Goal: Information Seeking & Learning: Learn about a topic

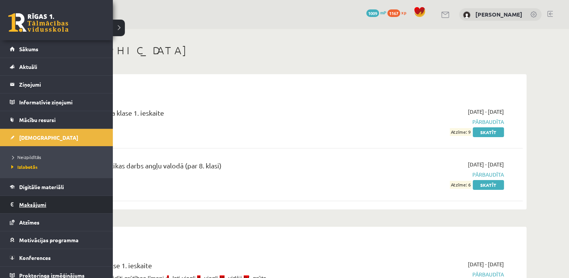
click at [31, 201] on legend "Maksājumi 0" at bounding box center [61, 204] width 84 height 17
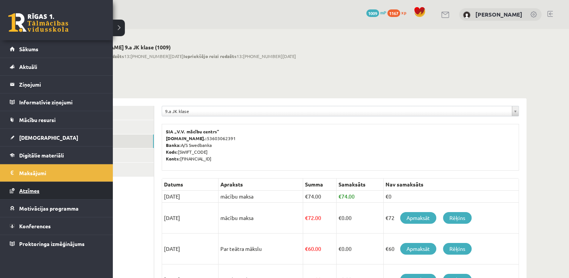
click at [33, 190] on span "Atzīmes" at bounding box center [29, 190] width 20 height 7
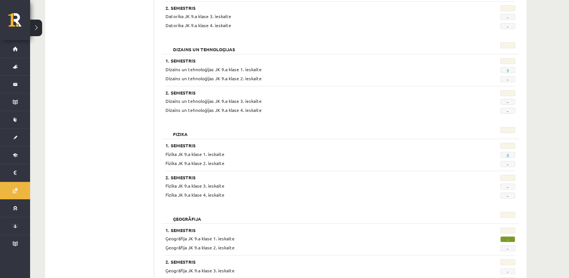
scroll to position [336, 0]
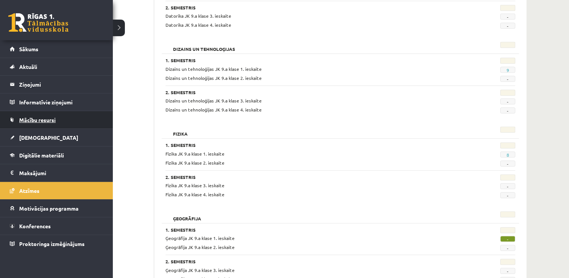
click at [30, 119] on span "Mācību resursi" at bounding box center [37, 119] width 36 height 7
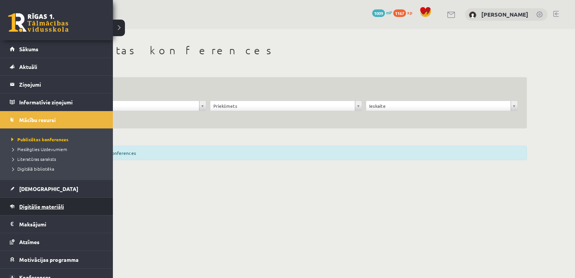
click at [33, 208] on span "Digitālie materiāli" at bounding box center [41, 206] width 45 height 7
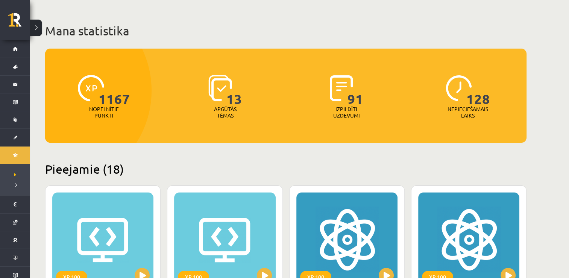
scroll to position [30, 0]
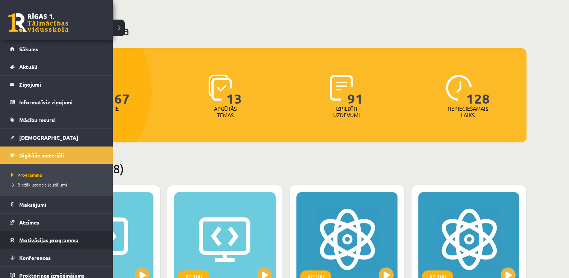
click at [30, 236] on span "Motivācijas programma" at bounding box center [48, 239] width 59 height 7
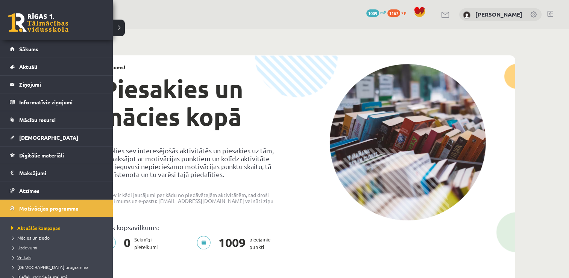
click at [24, 257] on span "Veikals" at bounding box center [20, 257] width 22 height 6
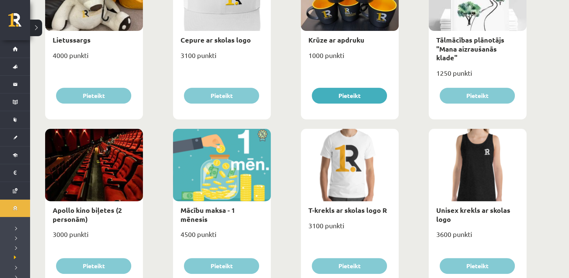
scroll to position [165, 0]
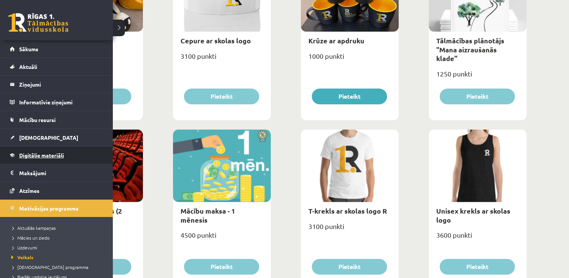
click at [26, 150] on link "Digitālie materiāli" at bounding box center [57, 154] width 94 height 17
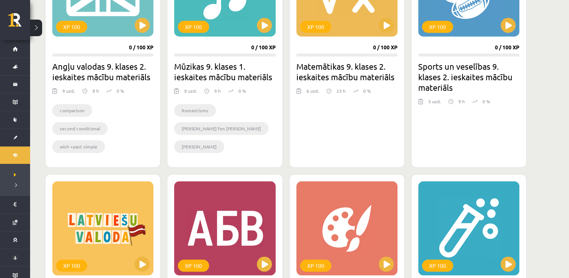
scroll to position [517, 0]
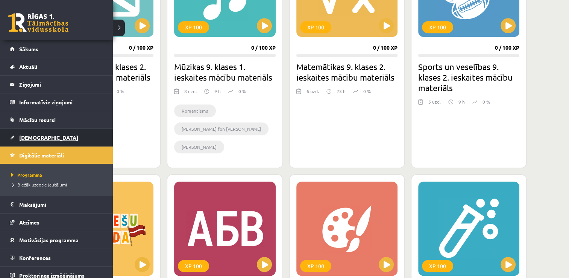
click at [35, 138] on span "[DEMOGRAPHIC_DATA]" at bounding box center [48, 137] width 59 height 7
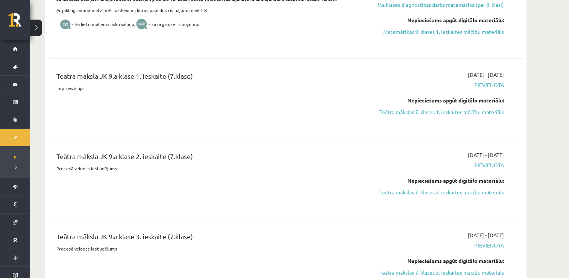
scroll to position [859, 0]
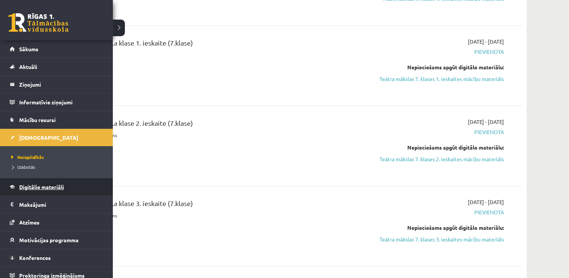
click at [33, 184] on span "Digitālie materiāli" at bounding box center [41, 186] width 45 height 7
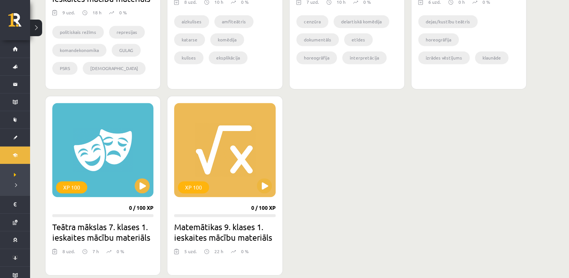
scroll to position [1041, 0]
click at [142, 192] on div "XP 100" at bounding box center [102, 150] width 101 height 94
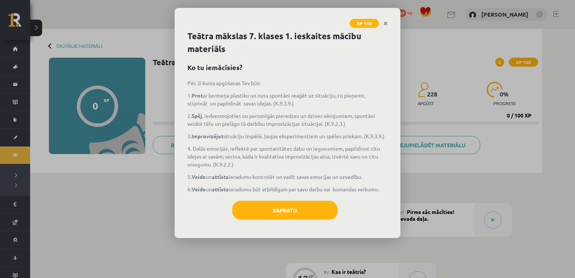
click at [138, 187] on div "XP 100 Teātra mākslas 7. klases 1. ieskaites mācību materiāls Ko tu iemācīsies?…" at bounding box center [287, 139] width 575 height 278
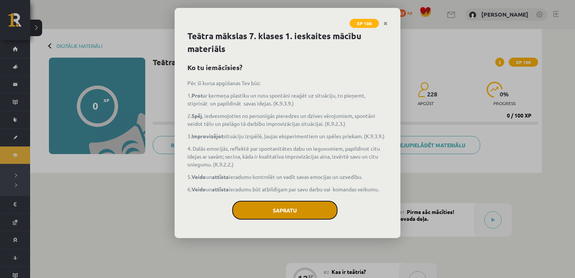
click at [292, 211] on button "Sapratu" at bounding box center [284, 210] width 105 height 19
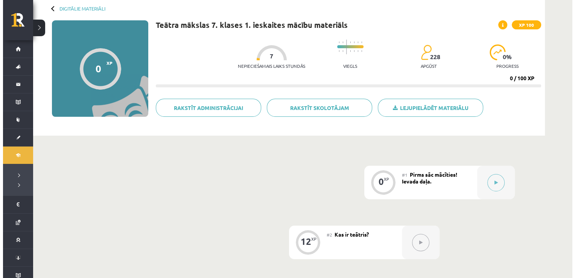
scroll to position [37, 0]
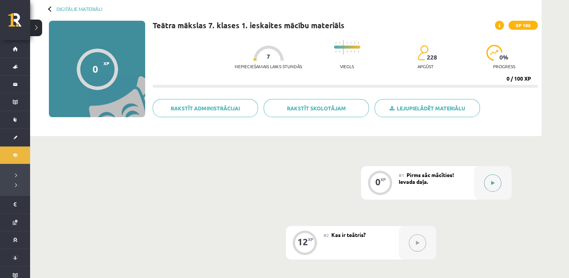
click at [485, 191] on div at bounding box center [493, 182] width 38 height 33
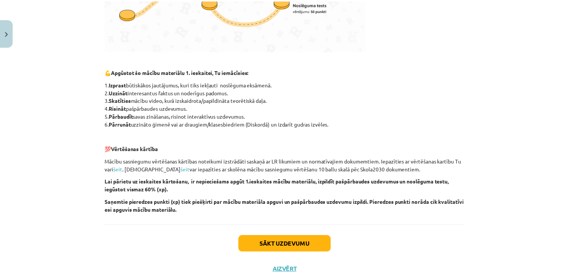
scroll to position [362, 0]
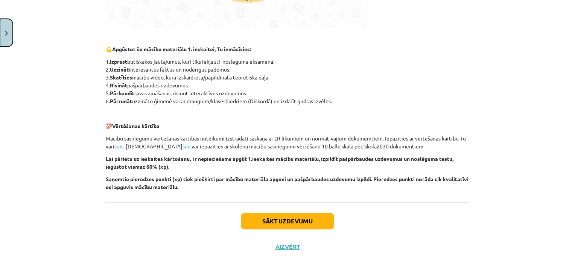
click at [3, 36] on button "Close" at bounding box center [6, 33] width 13 height 28
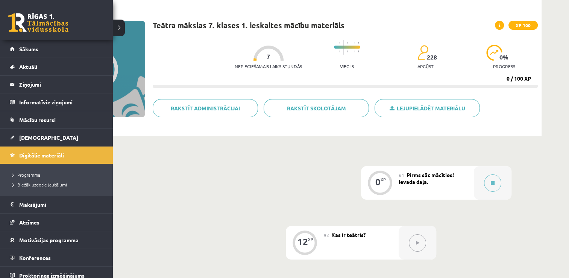
click at [3, 36] on div "0 Dāvanas 1009 mP 1167 xp" at bounding box center [56, 20] width 113 height 40
click at [41, 152] on span "Digitālie materiāli" at bounding box center [41, 155] width 45 height 7
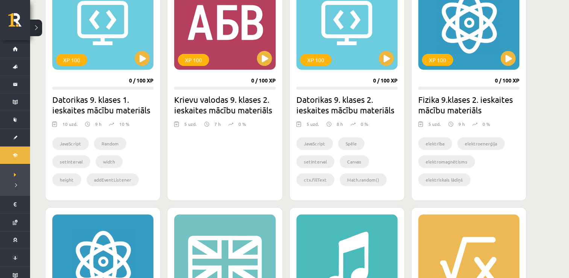
scroll to position [247, 0]
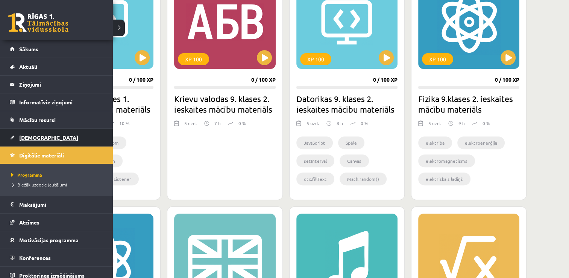
click at [36, 132] on link "[DEMOGRAPHIC_DATA]" at bounding box center [57, 137] width 94 height 17
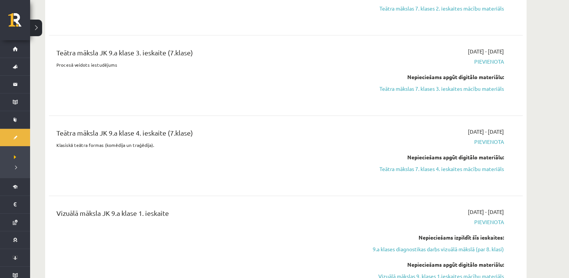
click at [212, 188] on div "Teātra māksla JK 9.a klase 4. ieskaite (7.klase) Klasiskā teātra formas (komēdi…" at bounding box center [286, 155] width 474 height 71
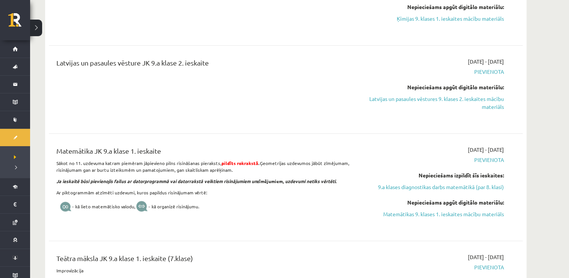
scroll to position [637, 0]
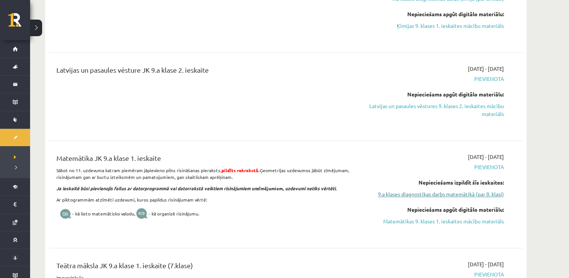
click at [439, 195] on link "9.a klases diagnostikas darbs matemātikā (par 8. klasi)" at bounding box center [433, 194] width 142 height 8
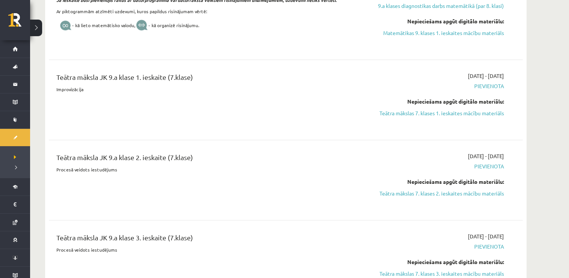
scroll to position [823, 0]
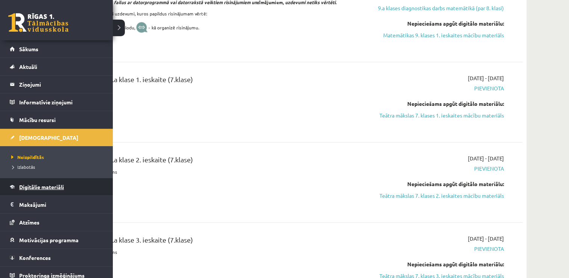
click at [34, 187] on span "Digitālie materiāli" at bounding box center [41, 186] width 45 height 7
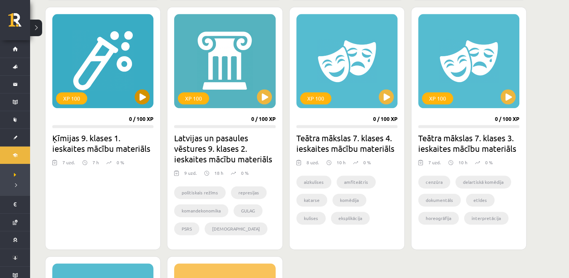
scroll to position [1001, 0]
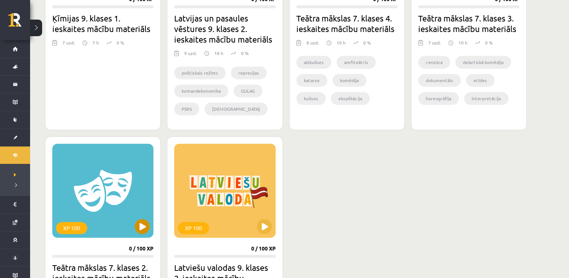
click at [138, 218] on div "XP 100" at bounding box center [102, 190] width 101 height 94
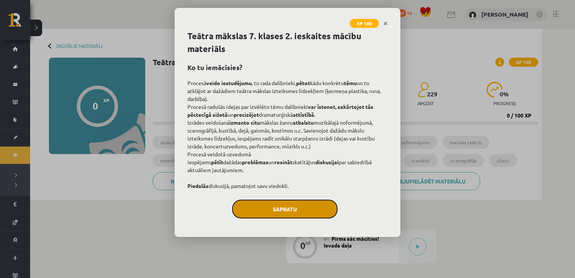
click at [297, 216] on button "Sapratu" at bounding box center [284, 208] width 105 height 19
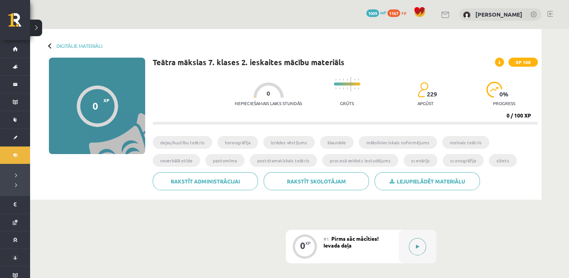
click at [412, 249] on button at bounding box center [417, 246] width 17 height 17
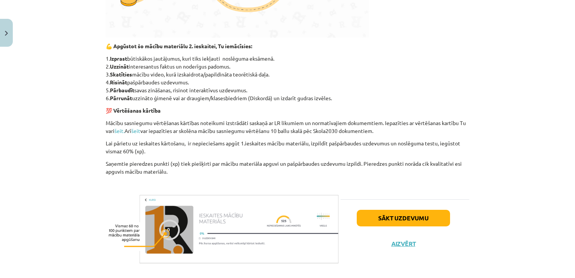
scroll to position [328, 0]
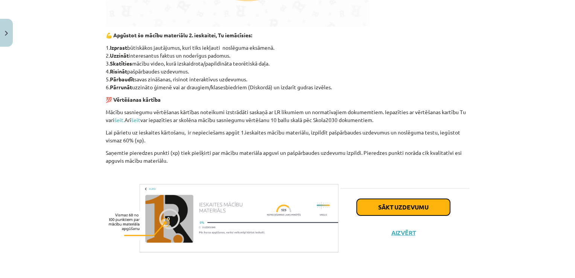
click at [374, 208] on button "Sākt uzdevumu" at bounding box center [403, 207] width 93 height 17
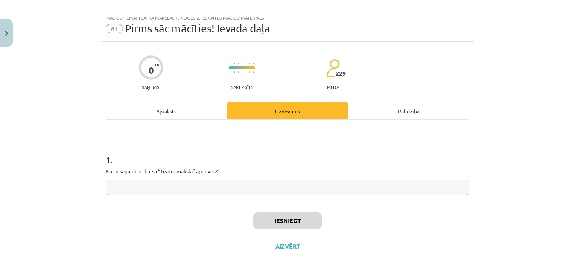
scroll to position [8, 0]
click at [286, 186] on input "text" at bounding box center [287, 187] width 363 height 15
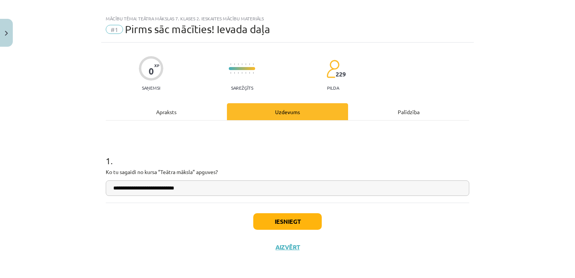
type input "**********"
click at [268, 225] on button "Iesniegt" at bounding box center [287, 221] width 68 height 17
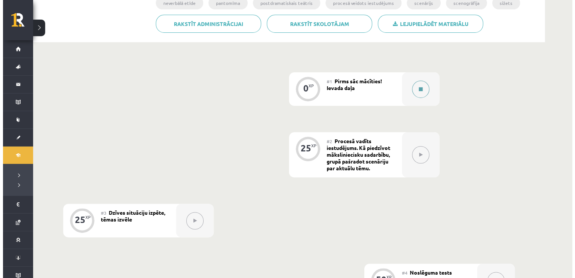
scroll to position [156, 0]
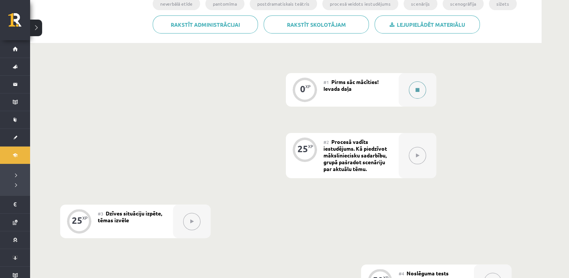
click at [418, 79] on div at bounding box center [418, 89] width 38 height 33
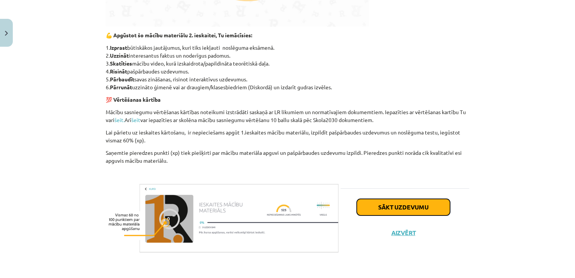
click at [389, 213] on button "Sākt uzdevumu" at bounding box center [403, 207] width 93 height 17
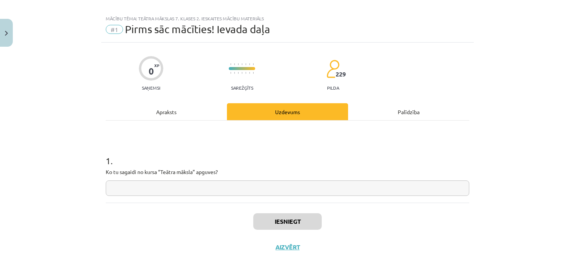
click at [295, 194] on input "text" at bounding box center [287, 187] width 363 height 15
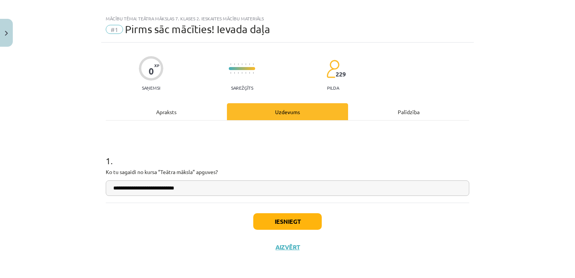
type input "**********"
click at [294, 225] on button "Iesniegt" at bounding box center [287, 221] width 68 height 17
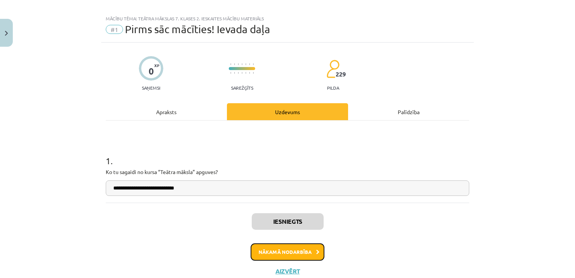
click at [298, 259] on button "Nākamā nodarbība" at bounding box center [288, 251] width 74 height 17
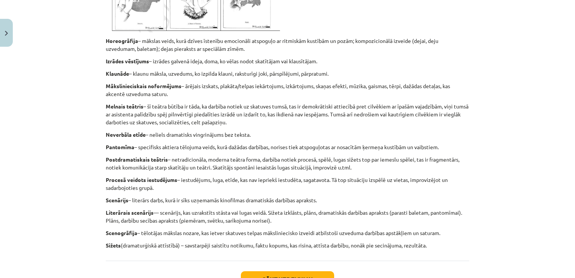
scroll to position [634, 0]
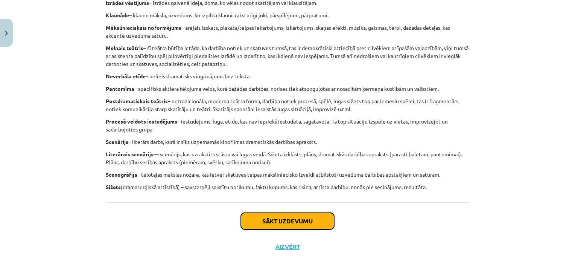
click at [257, 220] on button "Sākt uzdevumu" at bounding box center [287, 221] width 93 height 17
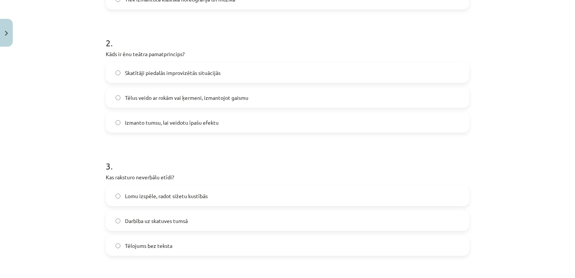
scroll to position [571, 0]
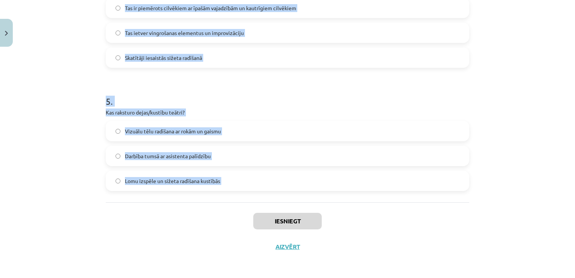
drag, startPoint x: 101, startPoint y: 154, endPoint x: 245, endPoint y: 204, distance: 152.4
copy form "1 . Kā veidojas procesā veidots iestudējums? Situācijas tiek izspēlētas uz viet…"
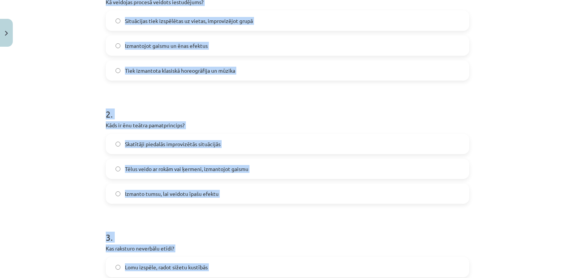
scroll to position [189, 0]
click at [108, 20] on label "Situācijas tiek izspēlētas uz vietas, improvizējot grupā" at bounding box center [287, 21] width 362 height 19
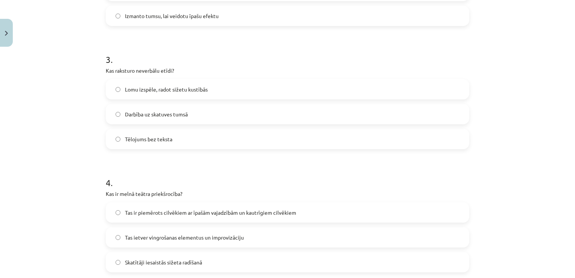
scroll to position [375, 0]
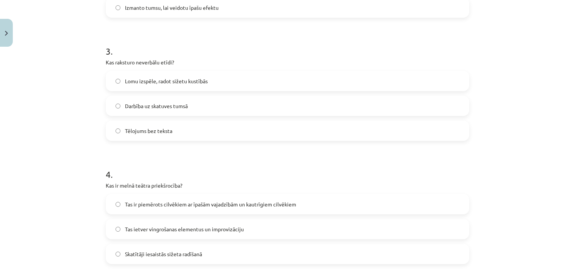
click at [155, 207] on span "Tas ir piemērots cilvēkiem ar īpašām vajadzībām un kautrīgiem cilvēkiem" at bounding box center [210, 204] width 171 height 8
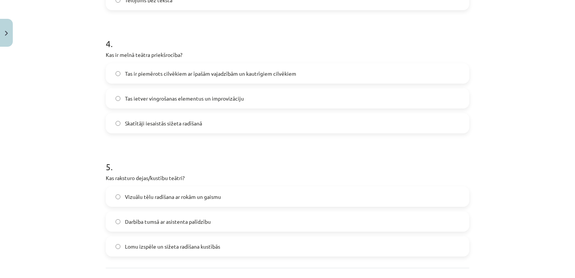
scroll to position [539, 0]
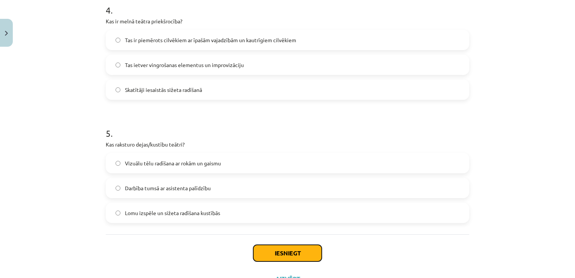
click at [279, 254] on button "Iesniegt" at bounding box center [287, 253] width 68 height 17
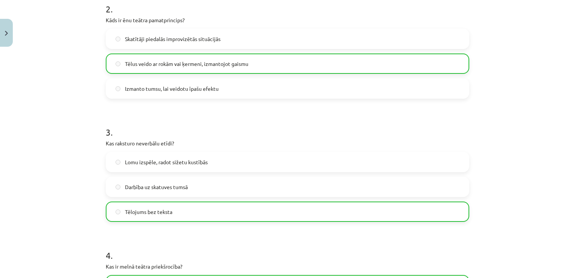
scroll to position [594, 0]
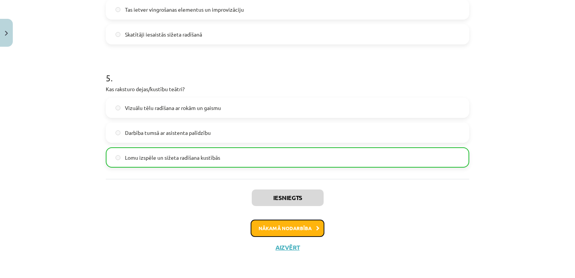
click at [305, 226] on button "Nākamā nodarbība" at bounding box center [288, 227] width 74 height 17
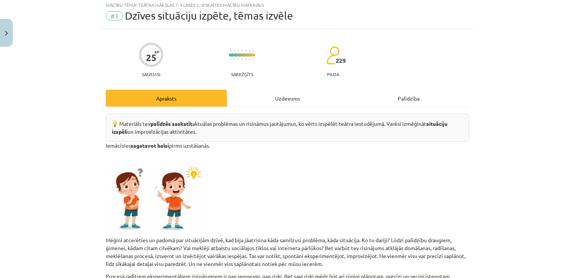
scroll to position [19, 0]
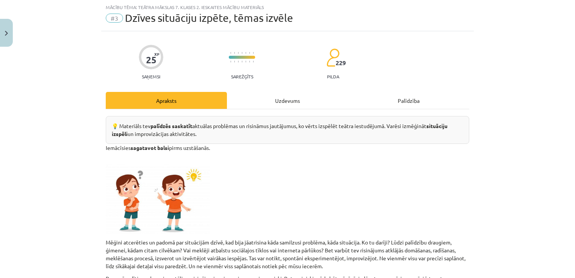
click at [305, 226] on p at bounding box center [287, 194] width 363 height 77
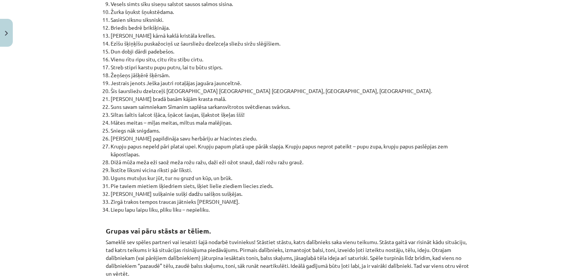
scroll to position [1088, 0]
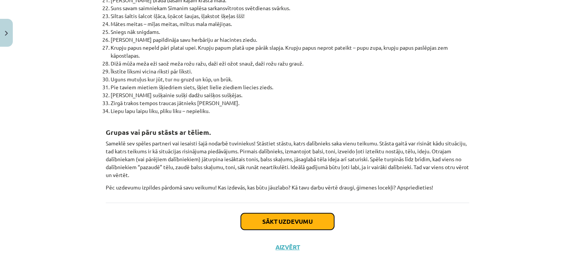
click at [296, 214] on button "Sākt uzdevumu" at bounding box center [287, 221] width 93 height 17
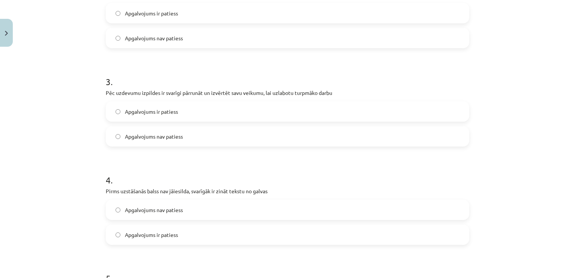
scroll to position [435, 0]
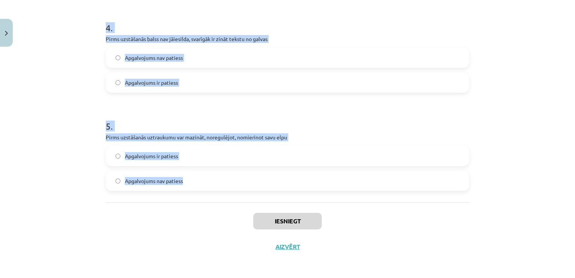
drag, startPoint x: 95, startPoint y: 136, endPoint x: 254, endPoint y: 192, distance: 168.9
click at [254, 192] on div "Mācību tēma: Teātra mākslas 7. klases 2. ieskaites mācību materiāls #3 Dzīves s…" at bounding box center [287, 139] width 575 height 278
copy form "1 . Balss skaļuma maiņa var palīdzēt akcentēt domu, tai nonākt līdz klausītājam…"
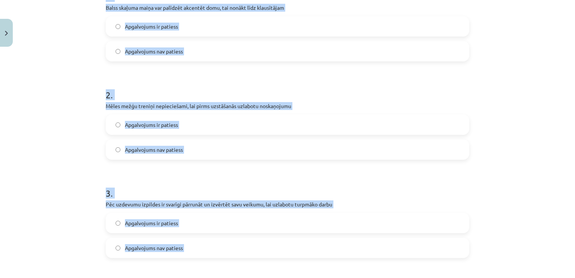
scroll to position [175, 0]
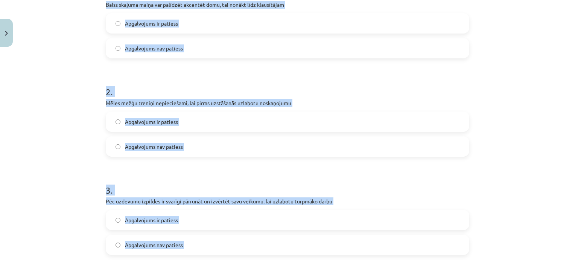
click at [114, 115] on label "Apgalvojums ir patiess" at bounding box center [287, 121] width 362 height 19
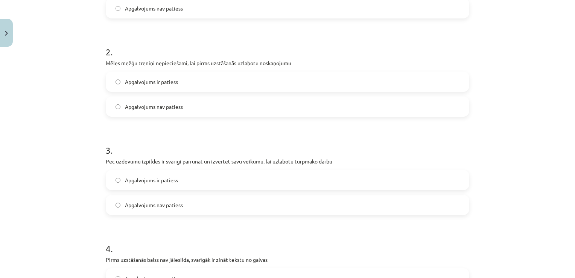
scroll to position [236, 0]
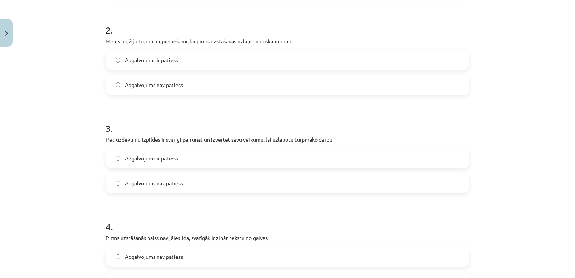
click at [111, 158] on label "Apgalvojums ir patiess" at bounding box center [287, 158] width 362 height 19
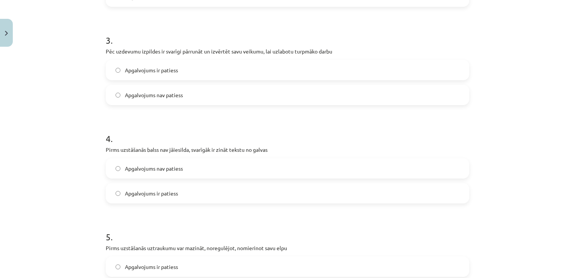
scroll to position [325, 0]
click at [119, 171] on label "Apgalvojums nav patiess" at bounding box center [287, 167] width 362 height 19
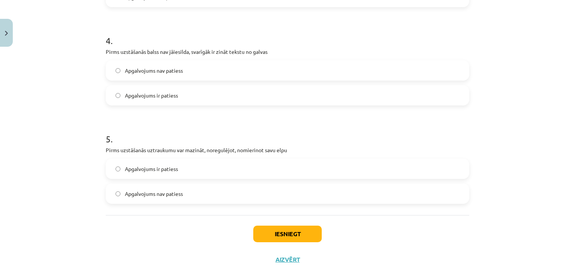
click at [119, 87] on label "Apgalvojums ir patiess" at bounding box center [287, 95] width 362 height 19
click at [117, 74] on label "Apgalvojums nav patiess" at bounding box center [287, 70] width 362 height 19
click at [124, 163] on label "Apgalvojums ir patiess" at bounding box center [287, 168] width 362 height 19
click at [266, 231] on button "Iesniegt" at bounding box center [287, 233] width 68 height 17
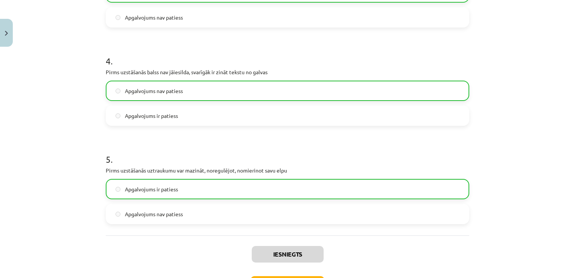
scroll to position [459, 0]
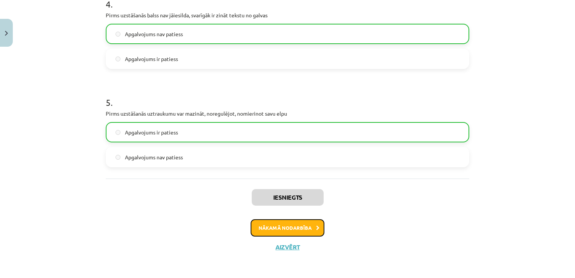
click at [266, 229] on button "Nākamā nodarbība" at bounding box center [288, 227] width 74 height 17
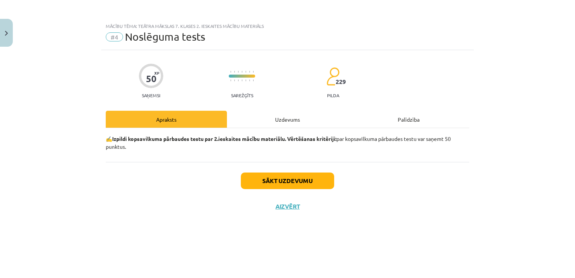
scroll to position [0, 0]
click at [283, 177] on button "Sākt uzdevumu" at bounding box center [287, 180] width 93 height 17
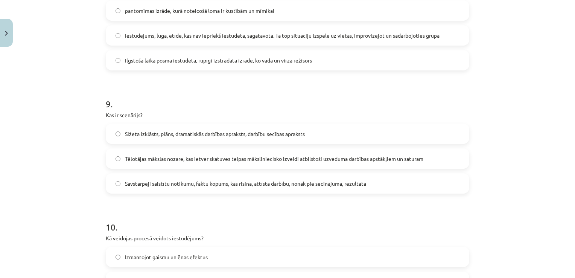
scroll to position [1174, 0]
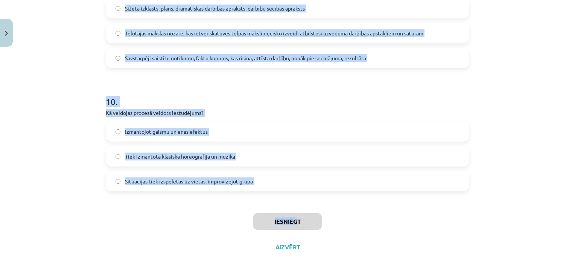
drag, startPoint x: 99, startPoint y: 158, endPoint x: 293, endPoint y: 205, distance: 199.8
click at [293, 205] on div "Iesniegt Aizvērt" at bounding box center [287, 228] width 363 height 53
drag, startPoint x: 99, startPoint y: 103, endPoint x: 275, endPoint y: 193, distance: 198.5
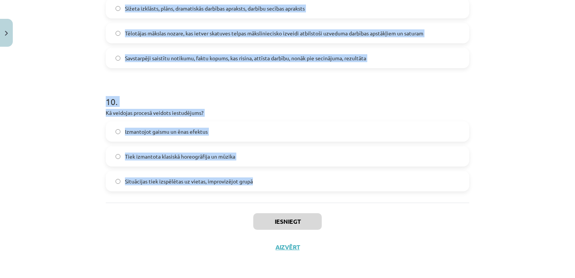
copy form "1 . Kas ir pantomīma? Teātra forma, kur skatītāji iesaistās spontāni Aktiera tē…"
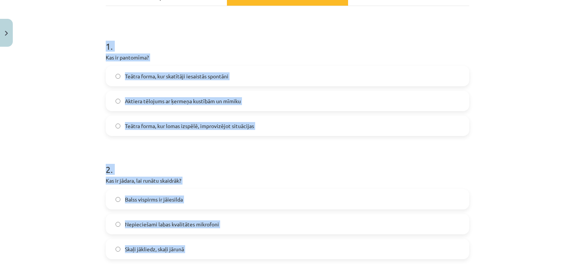
scroll to position [152, 0]
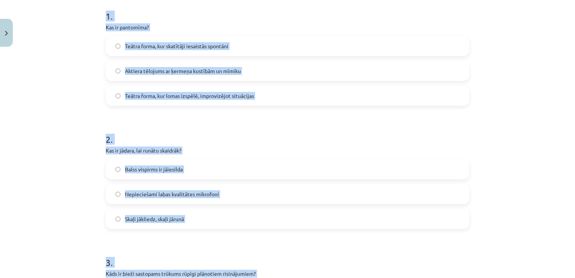
click at [71, 194] on div "Mācību tēma: Teātra mākslas 7. klases 2. ieskaites mācību materiāls #4 Noslēgum…" at bounding box center [287, 139] width 575 height 278
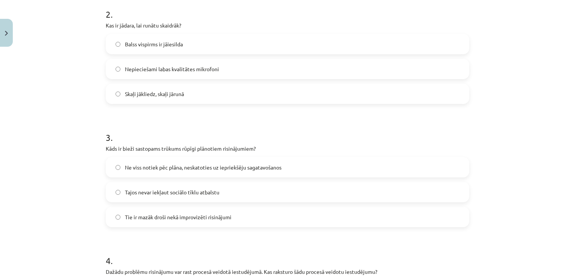
scroll to position [278, 0]
click at [114, 171] on label "Ne viss notiek pēc plāna, neskatoties uz iepriekšēju sagatavošanos" at bounding box center [287, 166] width 362 height 19
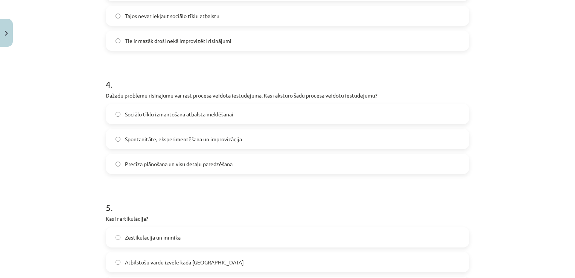
scroll to position [454, 0]
click at [116, 143] on label "Spontanitāte, eksperimentēšana un improvizācija" at bounding box center [287, 138] width 362 height 19
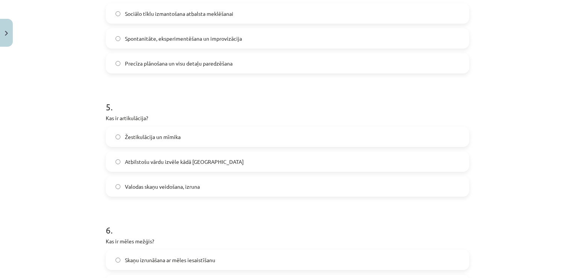
scroll to position [555, 0]
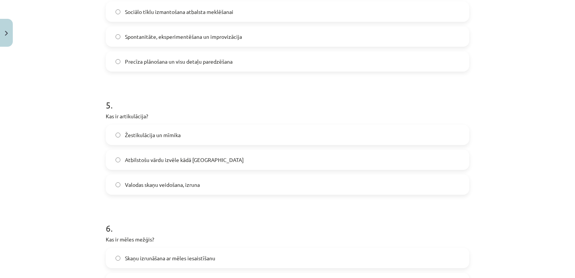
click at [111, 185] on label "Valodas skaņu veidošana, izruna" at bounding box center [287, 184] width 362 height 19
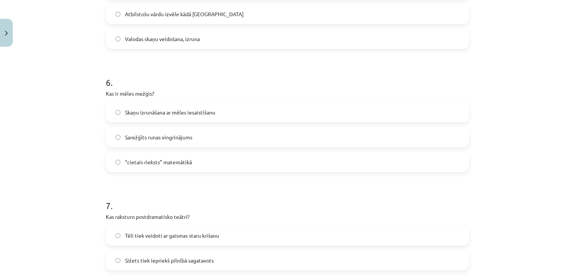
scroll to position [734, 0]
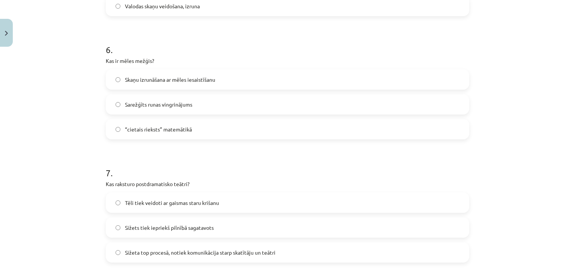
click at [112, 248] on label "Sižeta top procesā, notiek komunikācija starp skatītāju un teātri" at bounding box center [287, 252] width 362 height 19
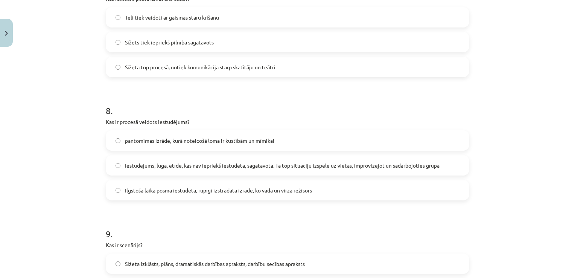
scroll to position [930, 0]
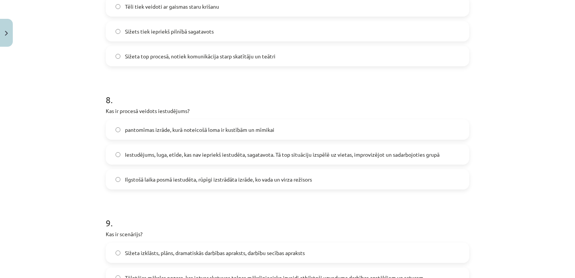
click at [113, 160] on label "Iestudējums, luga, etīde, kas nav iepriekš iestudēta, sagatavota. Tā top situāc…" at bounding box center [287, 154] width 362 height 19
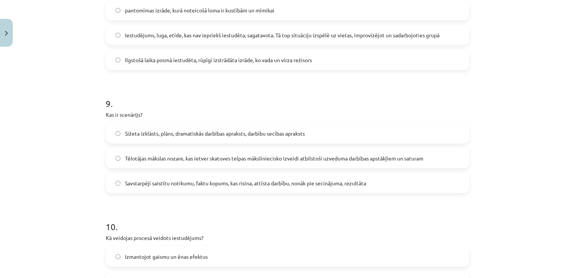
scroll to position [1056, 0]
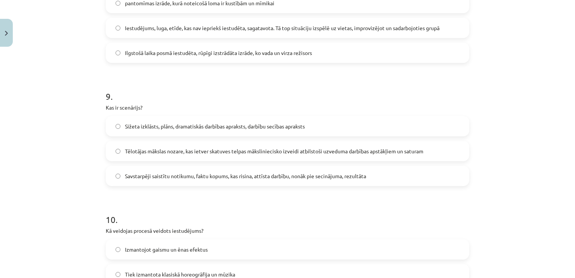
click at [117, 122] on label "Sižeta izklāsts, plāns, dramatiskās darbības apraksts, darbību secības apraksts" at bounding box center [287, 126] width 362 height 19
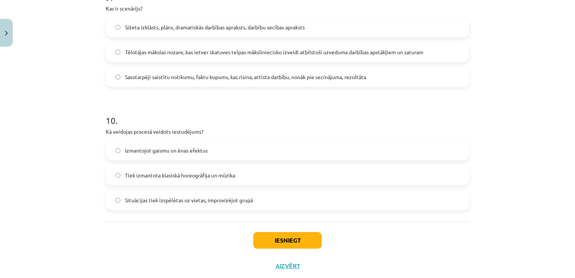
scroll to position [1174, 0]
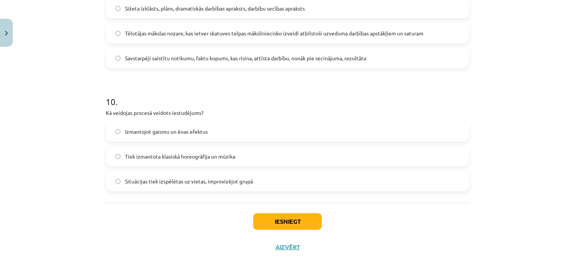
click at [114, 176] on label "Situācijas tiek izspēlētas uz vietas, improvizējot grupā" at bounding box center [287, 181] width 362 height 19
click at [276, 217] on button "Iesniegt" at bounding box center [287, 221] width 68 height 17
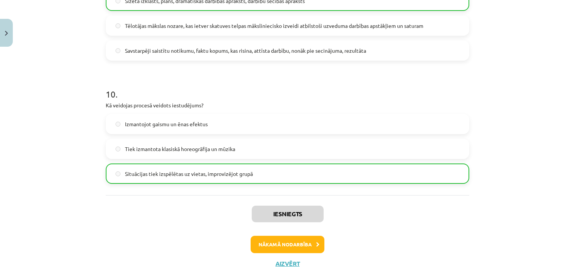
scroll to position [1180, 0]
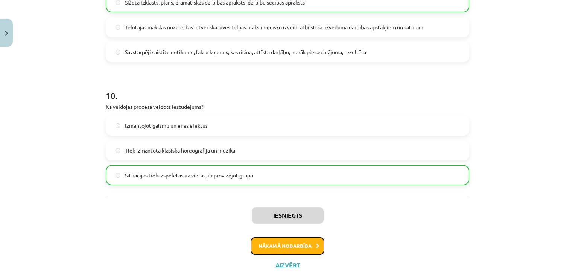
click at [299, 239] on button "Nākamā nodarbība" at bounding box center [288, 245] width 74 height 17
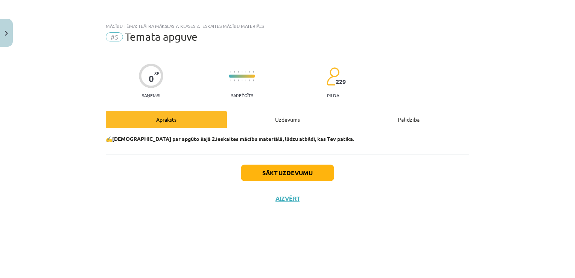
scroll to position [0, 0]
click at [285, 174] on button "Sākt uzdevumu" at bounding box center [287, 172] width 93 height 17
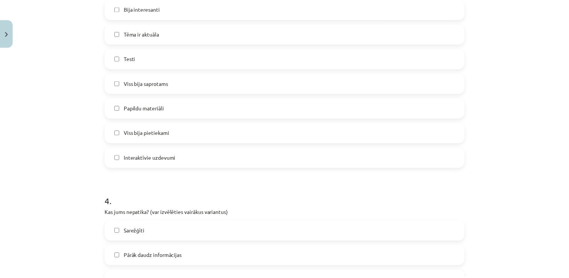
scroll to position [668, 0]
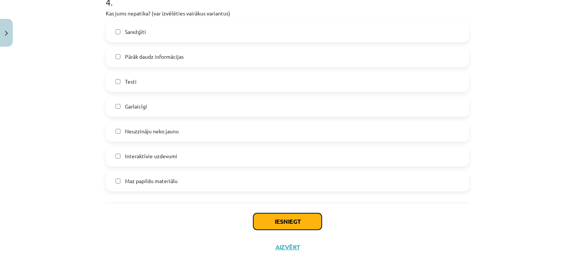
click at [275, 223] on button "Iesniegt" at bounding box center [287, 221] width 68 height 17
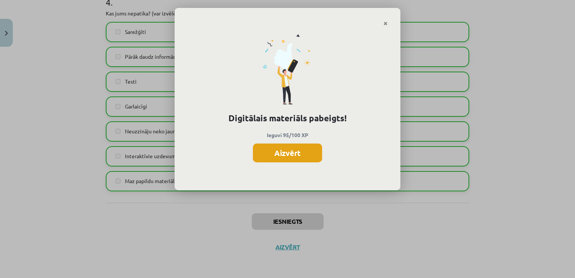
click at [279, 149] on button "Aizvērt" at bounding box center [287, 152] width 69 height 19
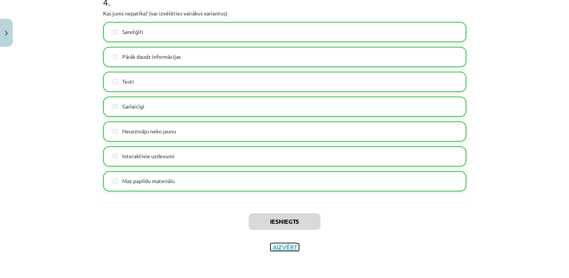
click at [279, 246] on button "Aizvērt" at bounding box center [284, 247] width 29 height 8
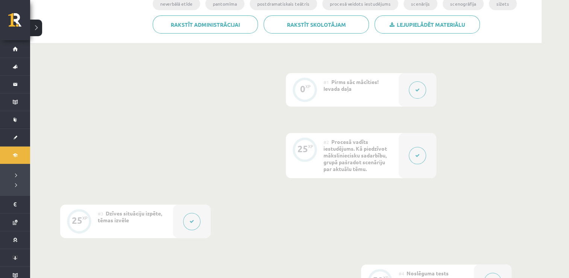
click at [279, 246] on div "0 XP #1 Pirms sāc mācīties! Ievada daļa 25 XP #2 Procesā vadīts iestudējums. Kā…" at bounding box center [285, 215] width 451 height 284
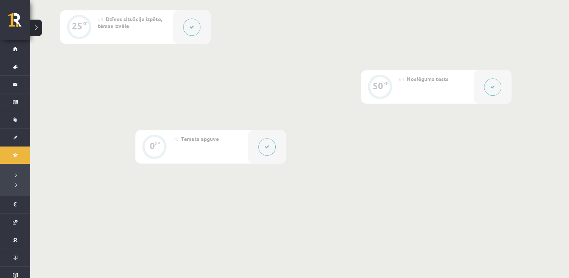
scroll to position [368, 0]
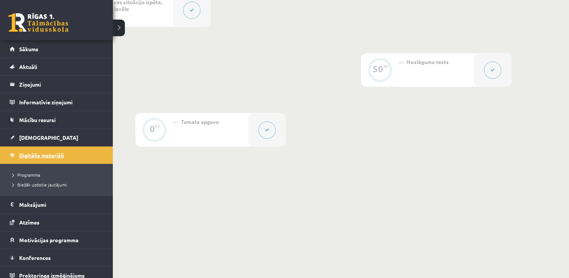
click at [41, 155] on span "Digitālie materiāli" at bounding box center [41, 155] width 45 height 7
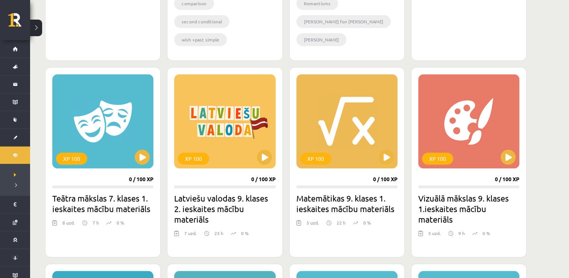
scroll to position [624, 0]
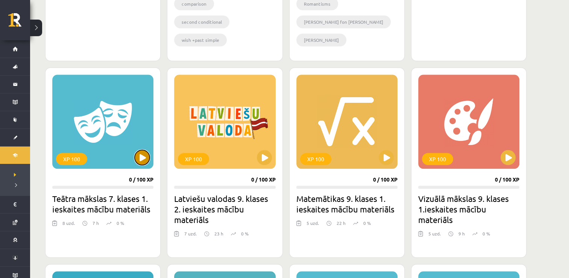
click at [140, 160] on button at bounding box center [142, 157] width 15 height 15
click at [150, 164] on div "XP 100" at bounding box center [102, 121] width 101 height 94
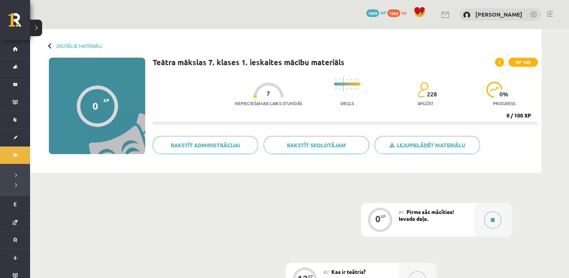
click at [483, 218] on div at bounding box center [493, 219] width 38 height 33
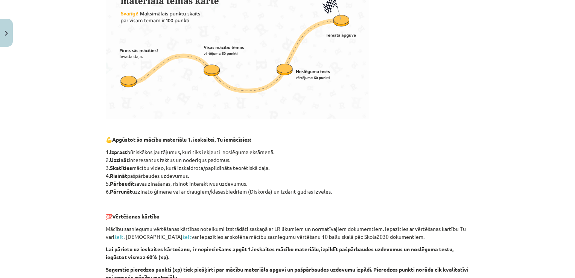
scroll to position [362, 0]
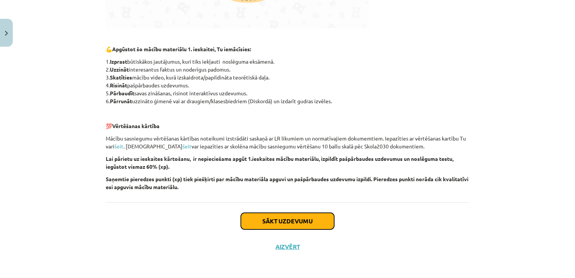
click at [303, 223] on button "Sākt uzdevumu" at bounding box center [287, 221] width 93 height 17
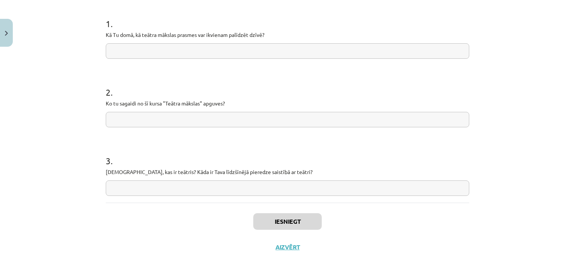
scroll to position [108, 0]
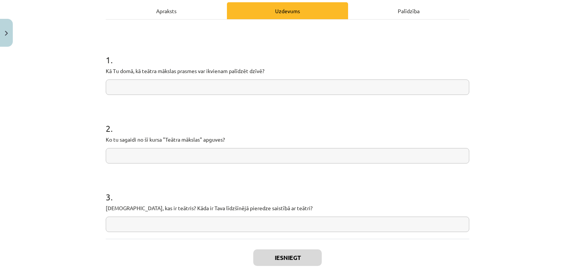
click at [196, 82] on input "text" at bounding box center [287, 86] width 363 height 15
type input "*"
click at [164, 156] on input "text" at bounding box center [287, 155] width 363 height 15
type input "*"
click at [142, 221] on input "text" at bounding box center [287, 223] width 363 height 15
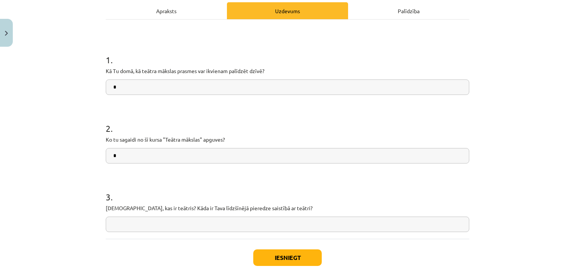
click at [171, 154] on input "*" at bounding box center [287, 155] width 363 height 15
click at [275, 255] on button "Iesniegt" at bounding box center [287, 257] width 68 height 17
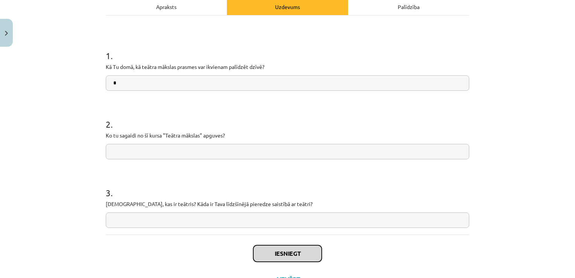
scroll to position [144, 0]
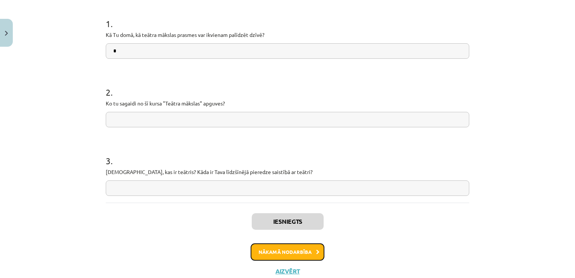
click at [288, 248] on button "Nākamā nodarbība" at bounding box center [288, 251] width 74 height 17
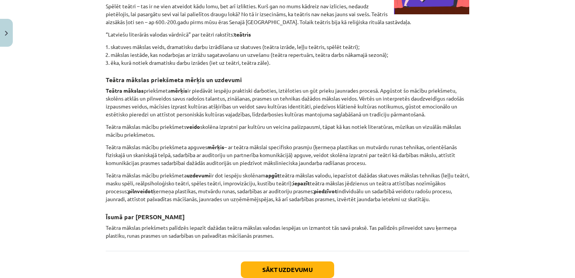
scroll to position [358, 0]
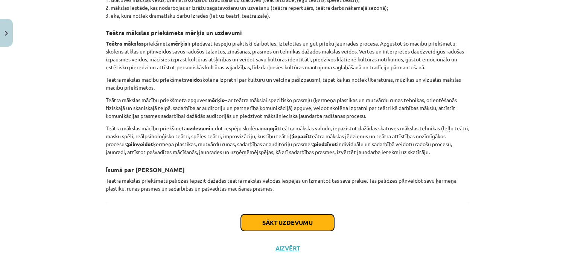
click at [295, 222] on button "Sākt uzdevumu" at bounding box center [287, 222] width 93 height 17
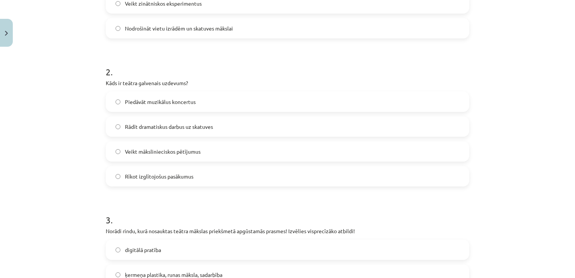
scroll to position [412, 0]
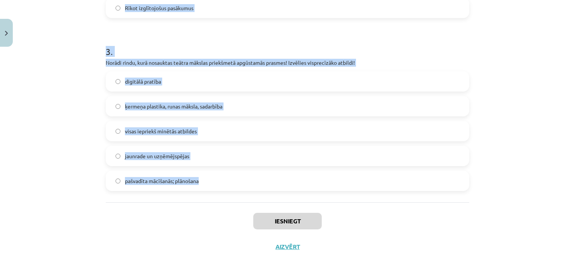
drag, startPoint x: 93, startPoint y: 144, endPoint x: 239, endPoint y: 193, distance: 153.2
click at [239, 193] on div "Mācību tēma: Teātra mākslas 7. klases 1. ieskaites mācību materiāls #2 Kas ir t…" at bounding box center [287, 139] width 575 height 278
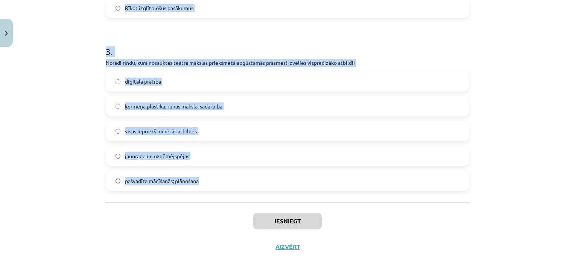
drag, startPoint x: 92, startPoint y: 163, endPoint x: 215, endPoint y: 192, distance: 125.9
click at [215, 192] on div "Mācību tēma: Teātra mākslas 7. klases 1. ieskaites mācību materiāls #2 Kas ir t…" at bounding box center [287, 139] width 575 height 278
copy form "1 . Kāda ir teātra ēkas funkcija? Organizēt sporta sacensības Piedāvāt izglītīb…"
